Goal: Task Accomplishment & Management: Use online tool/utility

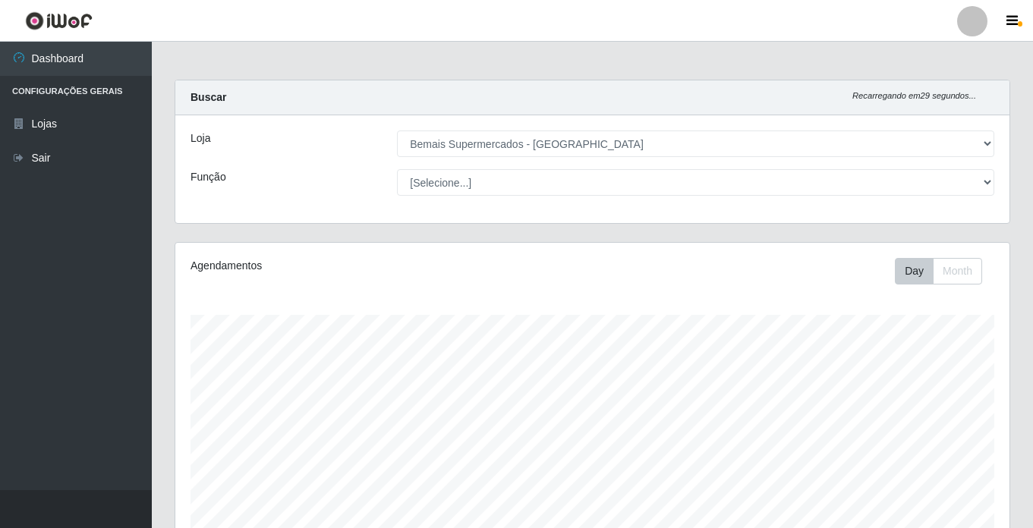
select select "250"
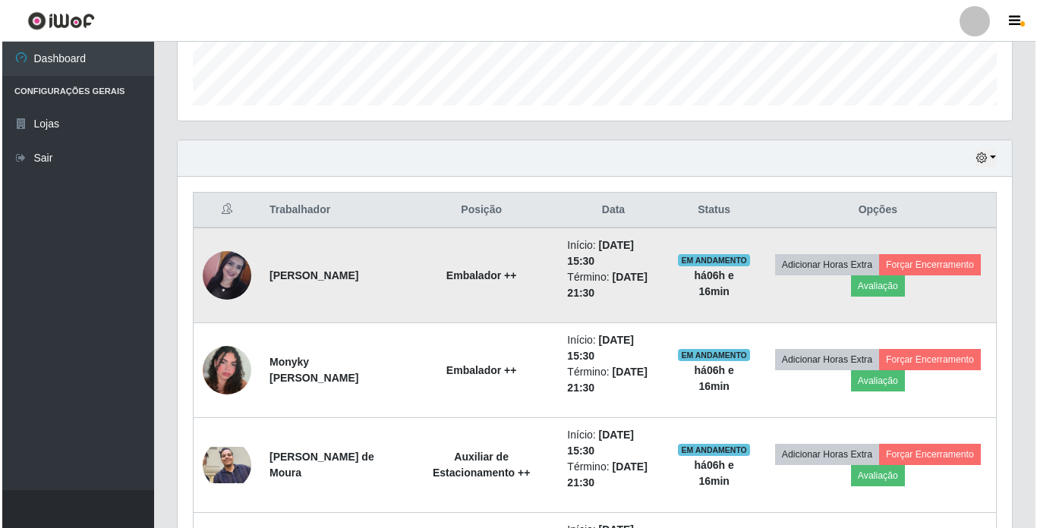
scroll to position [315, 834]
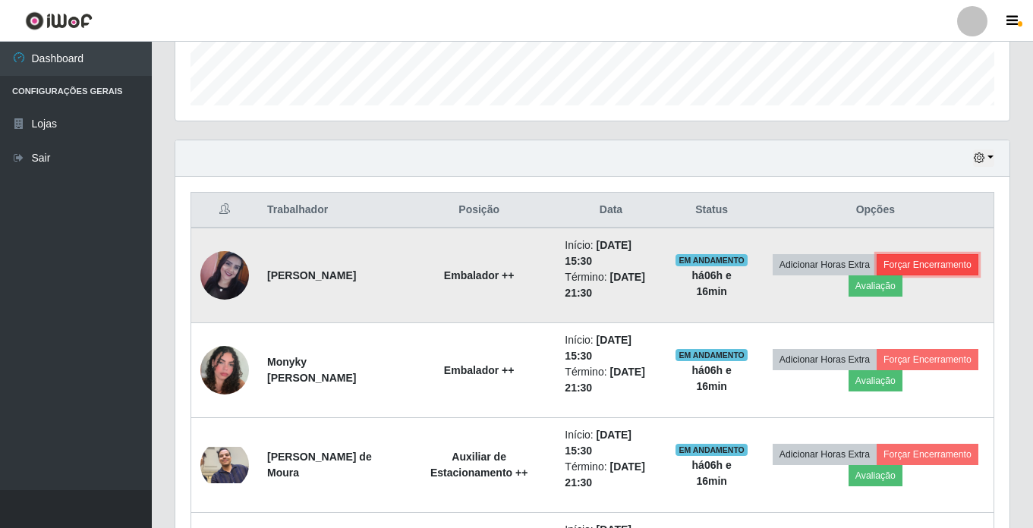
click at [877, 276] on button "Forçar Encerramento" at bounding box center [928, 264] width 102 height 21
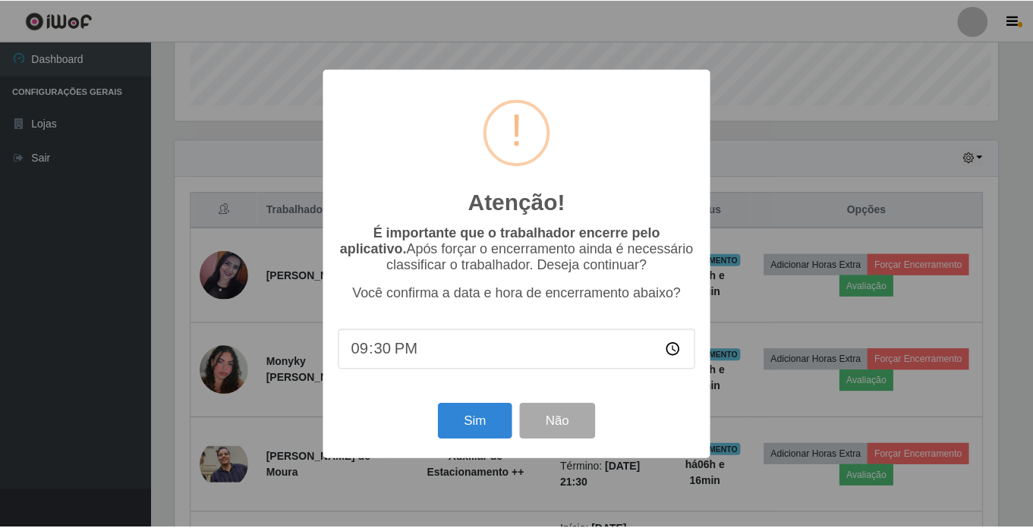
scroll to position [315, 827]
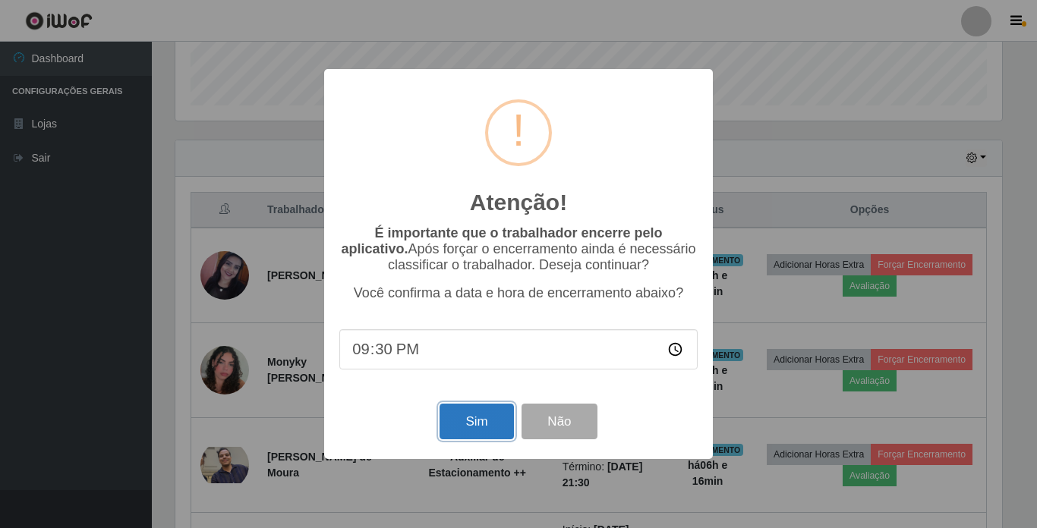
click at [484, 430] on button "Sim" at bounding box center [476, 422] width 74 height 36
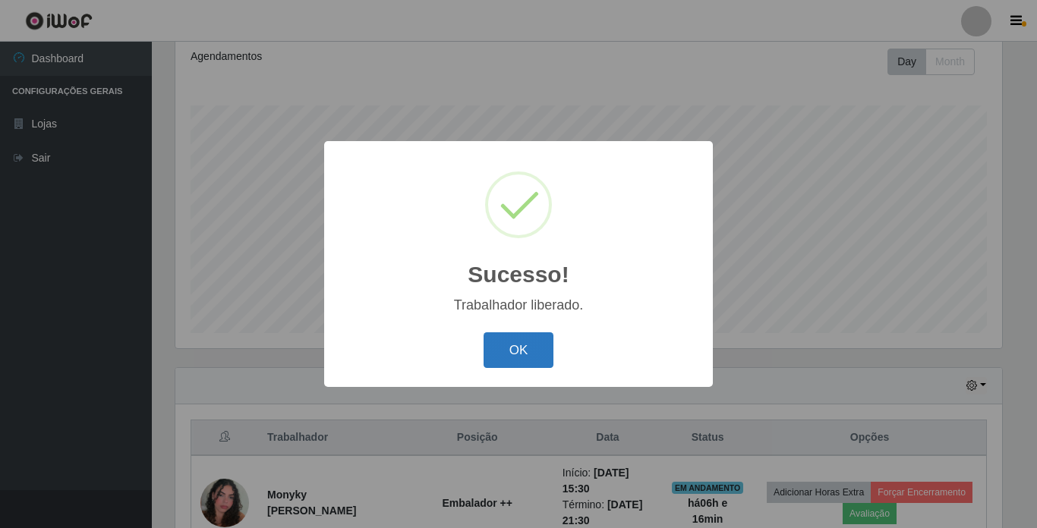
click at [531, 348] on button "OK" at bounding box center [518, 350] width 71 height 36
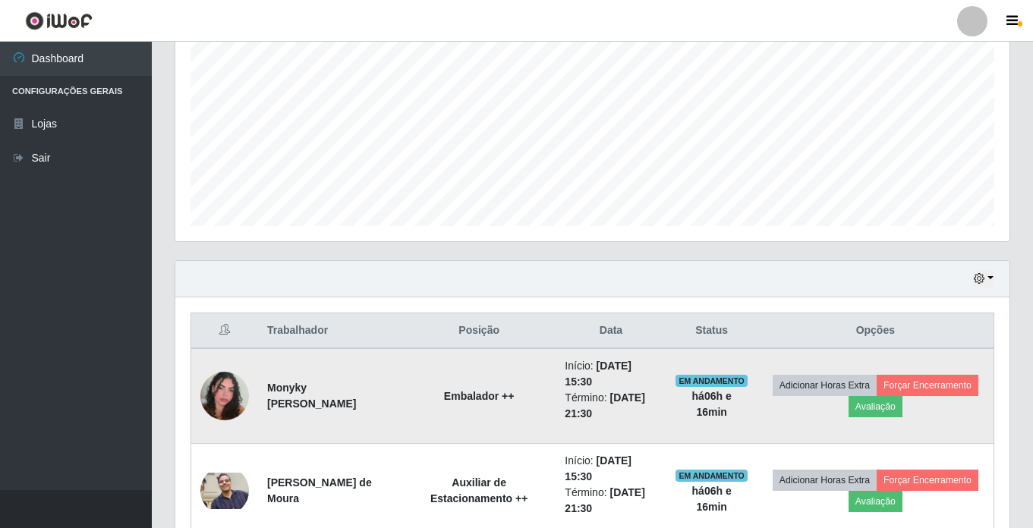
scroll to position [437, 0]
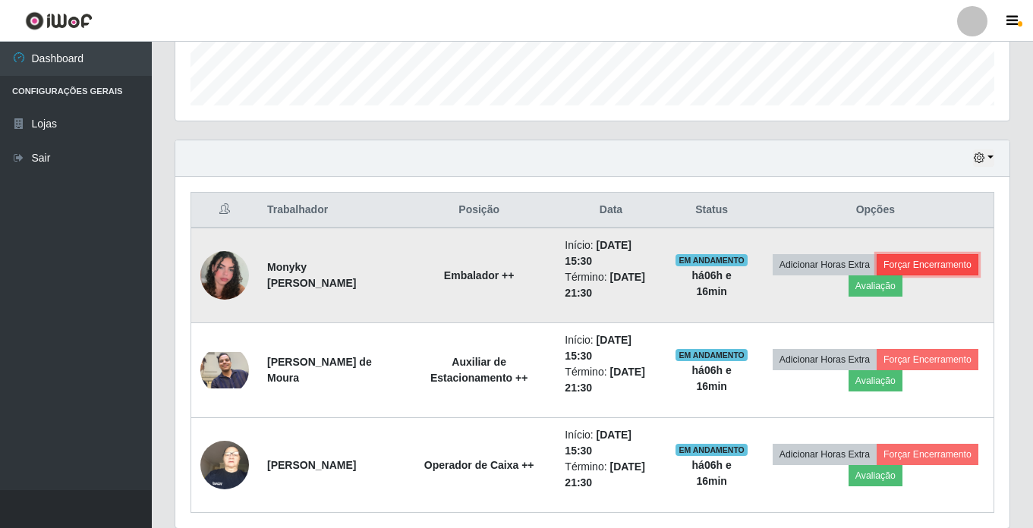
click at [877, 276] on button "Forçar Encerramento" at bounding box center [928, 264] width 102 height 21
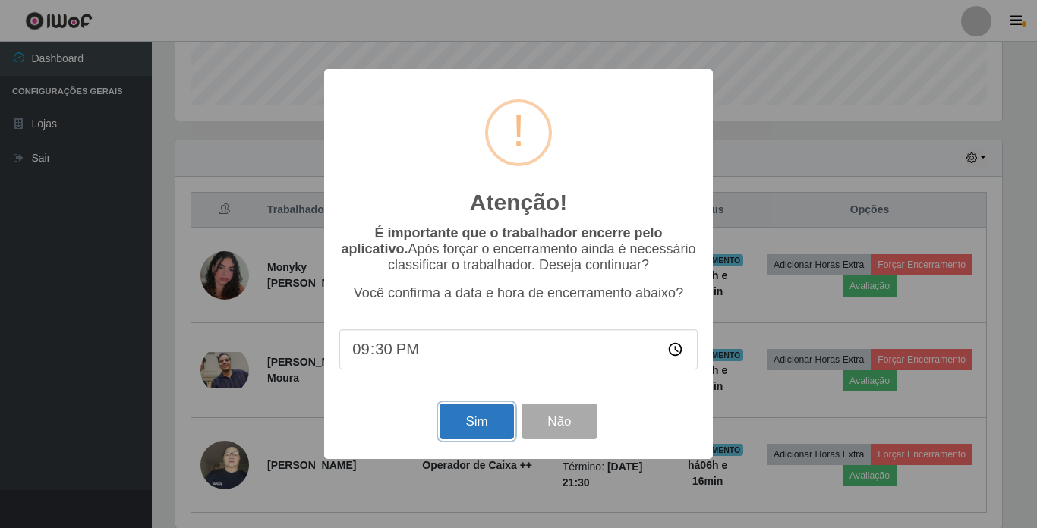
click at [486, 427] on button "Sim" at bounding box center [476, 422] width 74 height 36
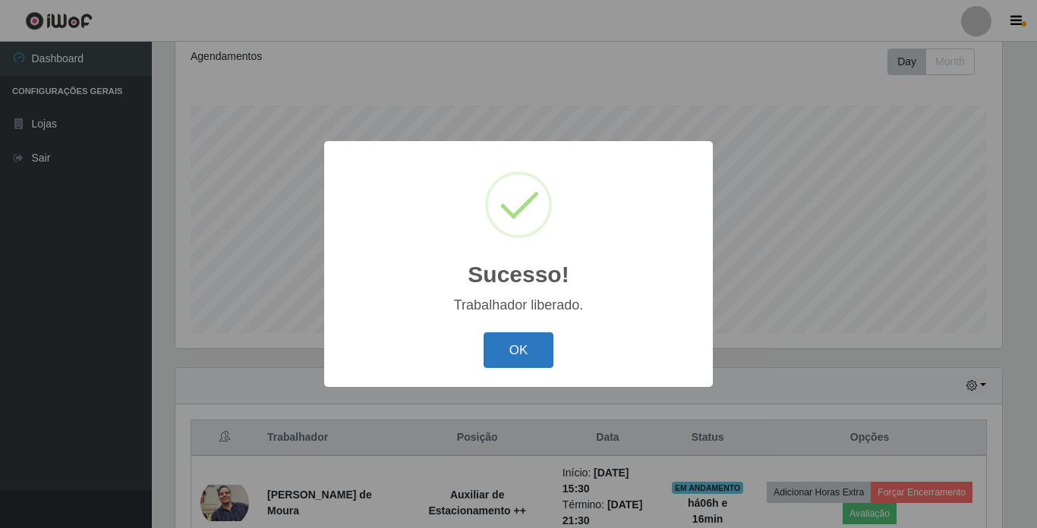
click at [528, 354] on button "OK" at bounding box center [518, 350] width 71 height 36
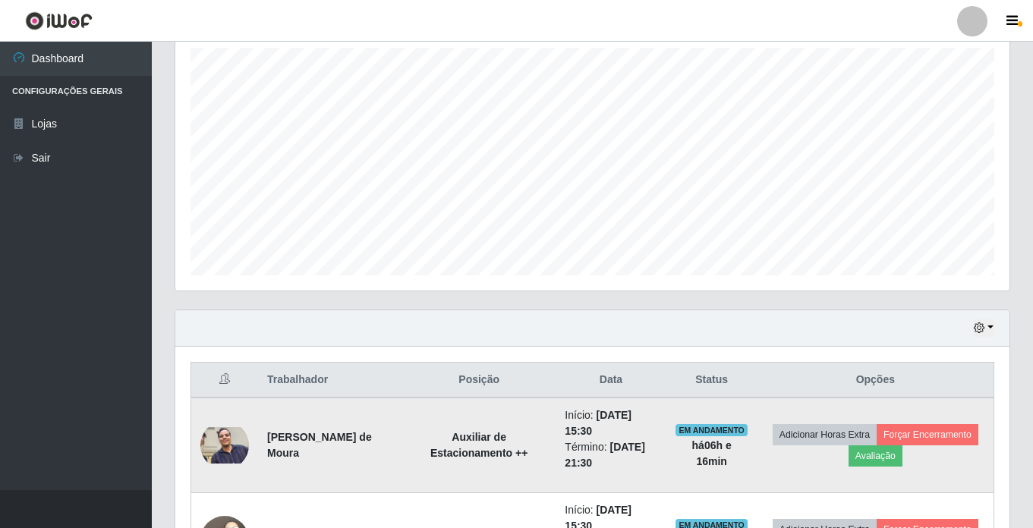
scroll to position [399, 0]
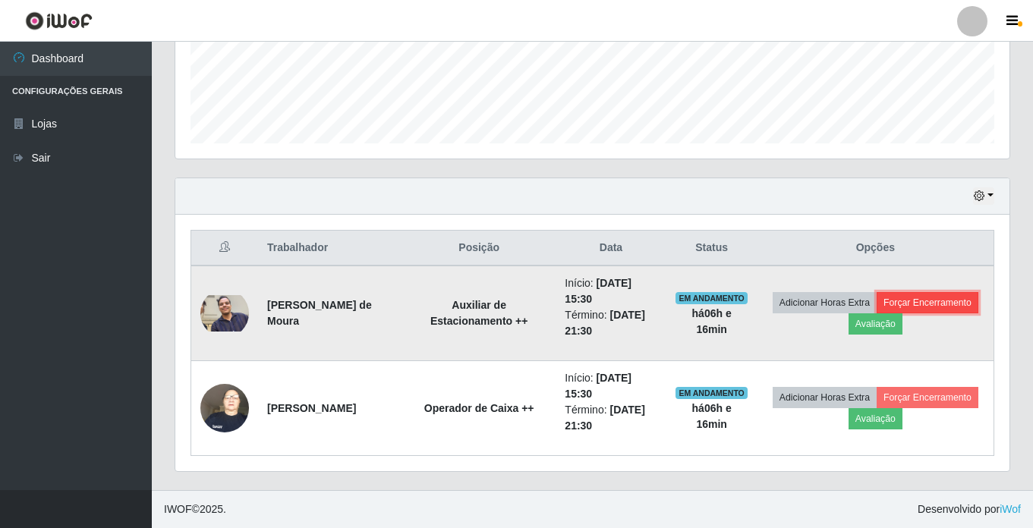
click at [877, 313] on button "Forçar Encerramento" at bounding box center [928, 302] width 102 height 21
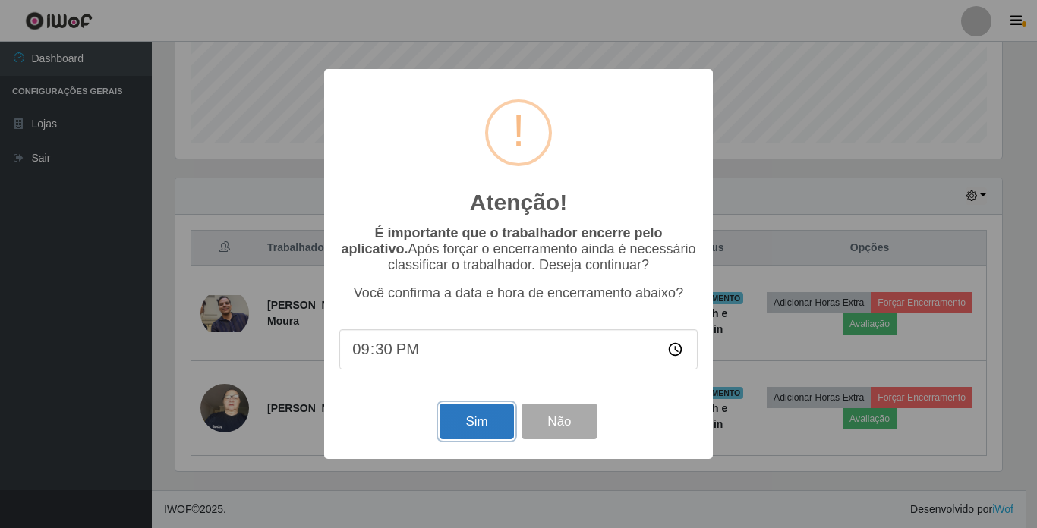
click at [495, 420] on button "Sim" at bounding box center [476, 422] width 74 height 36
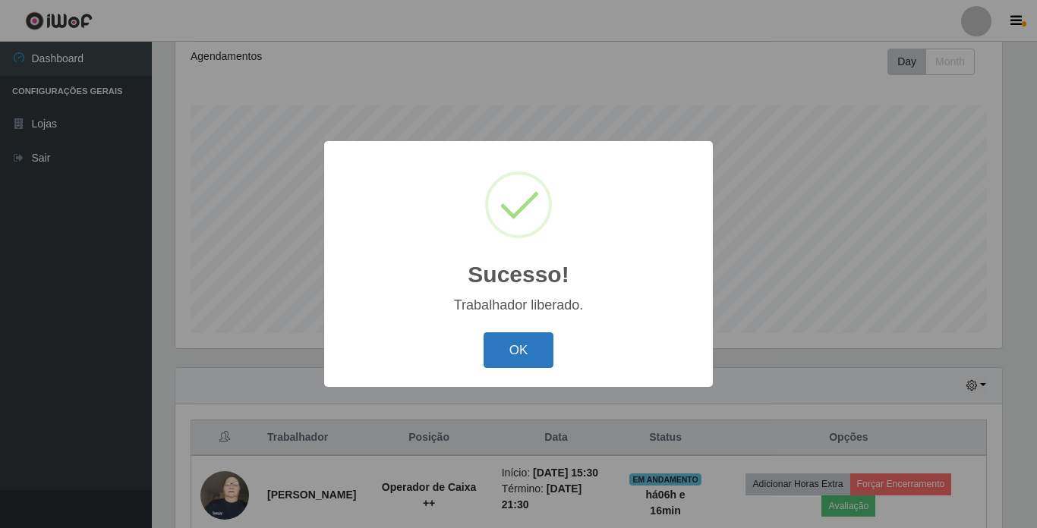
click at [506, 344] on button "OK" at bounding box center [518, 350] width 71 height 36
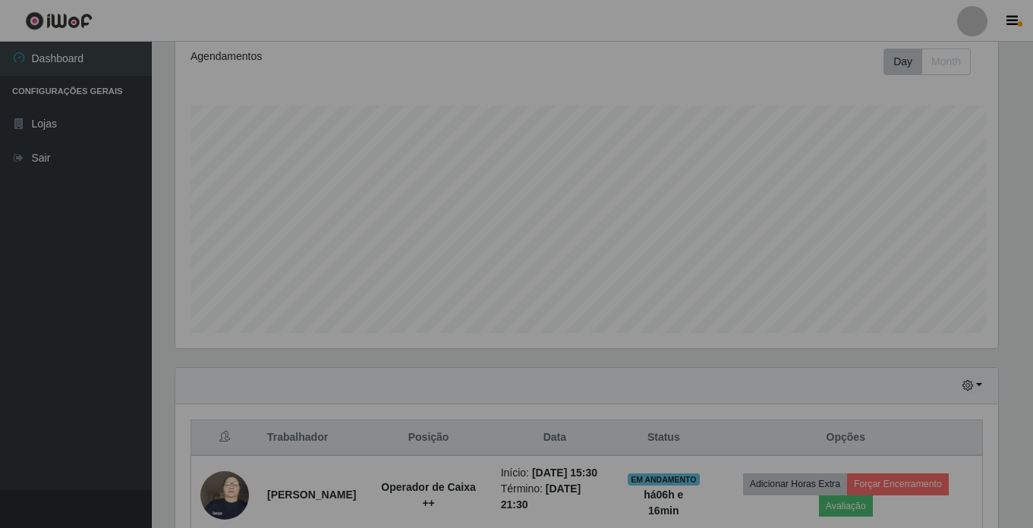
scroll to position [0, 0]
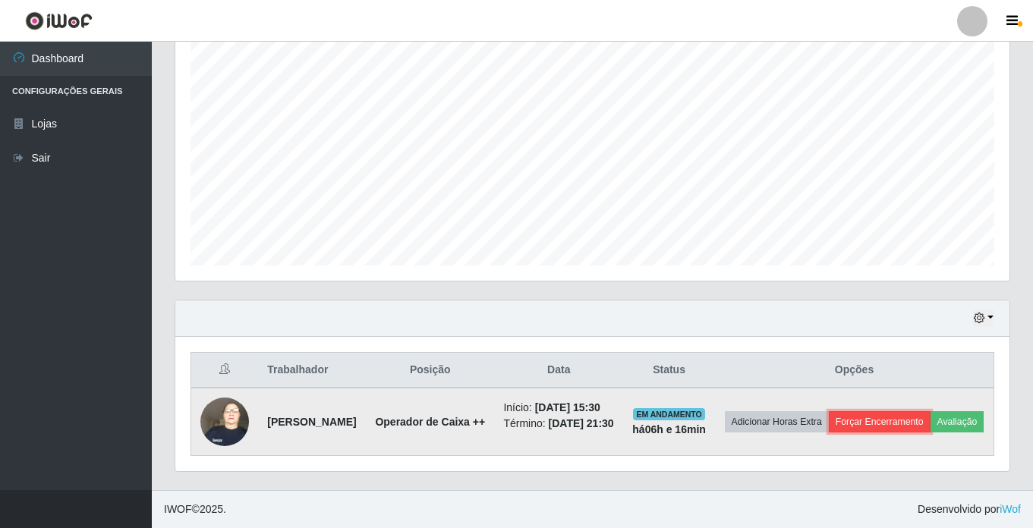
click at [917, 411] on button "Forçar Encerramento" at bounding box center [880, 421] width 102 height 21
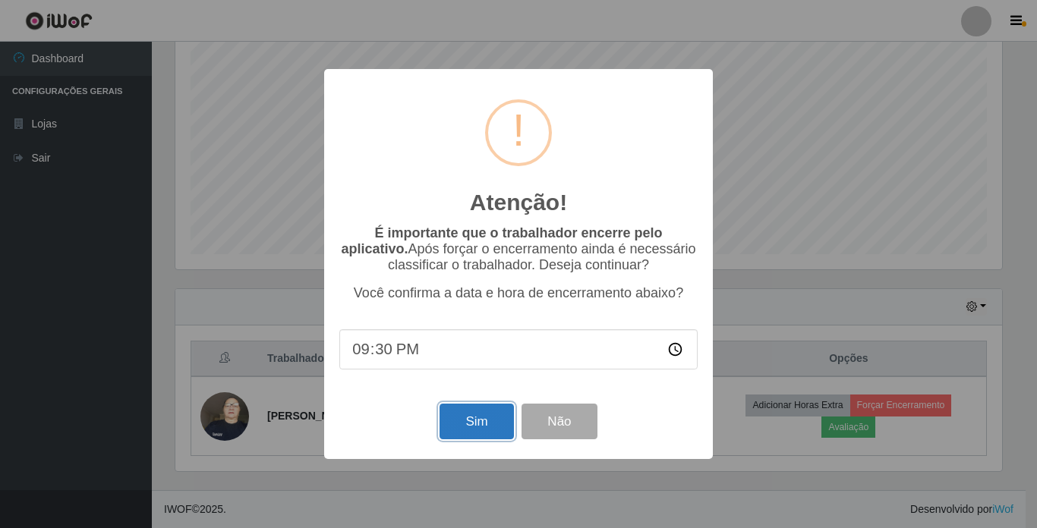
click at [480, 427] on button "Sim" at bounding box center [476, 422] width 74 height 36
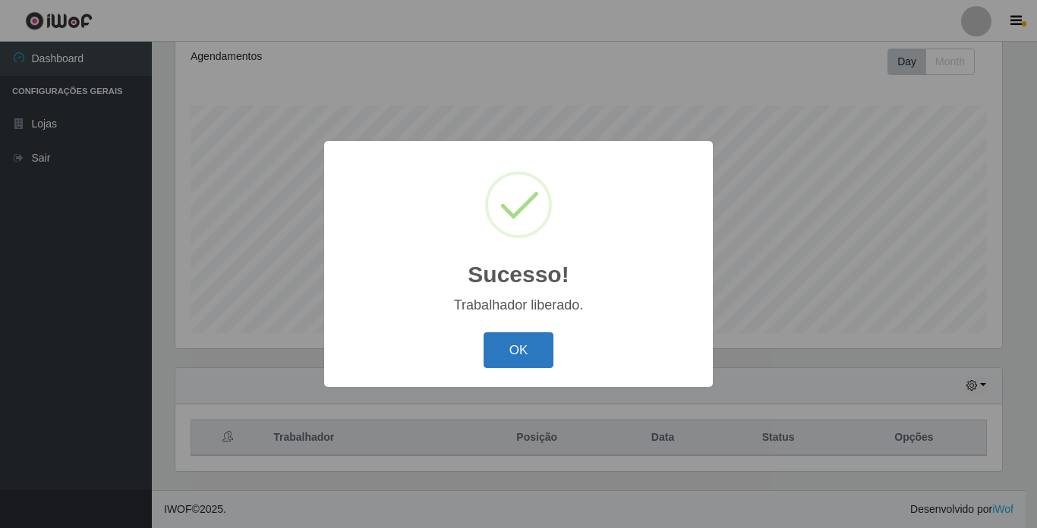
click at [527, 352] on button "OK" at bounding box center [518, 350] width 71 height 36
